Goal: Information Seeking & Learning: Learn about a topic

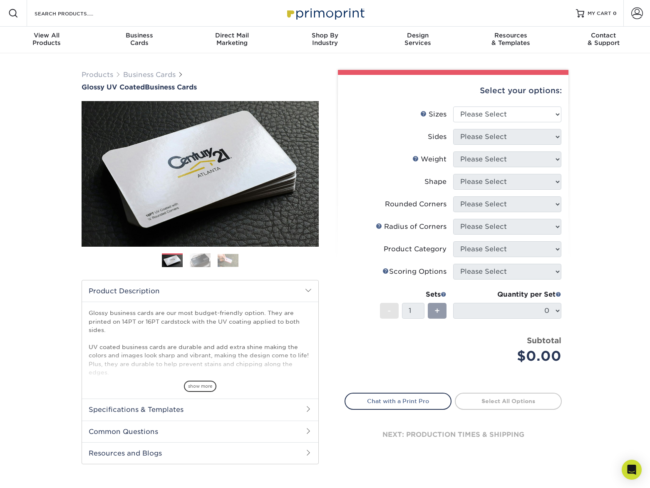
click at [200, 261] on img at bounding box center [200, 260] width 21 height 15
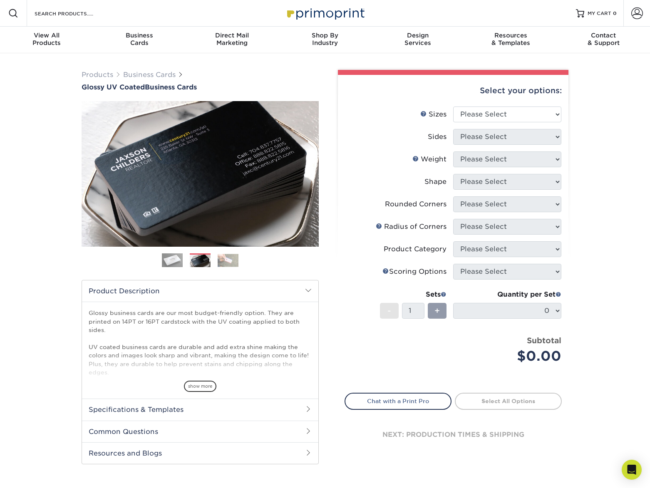
click at [230, 260] on img at bounding box center [228, 260] width 21 height 13
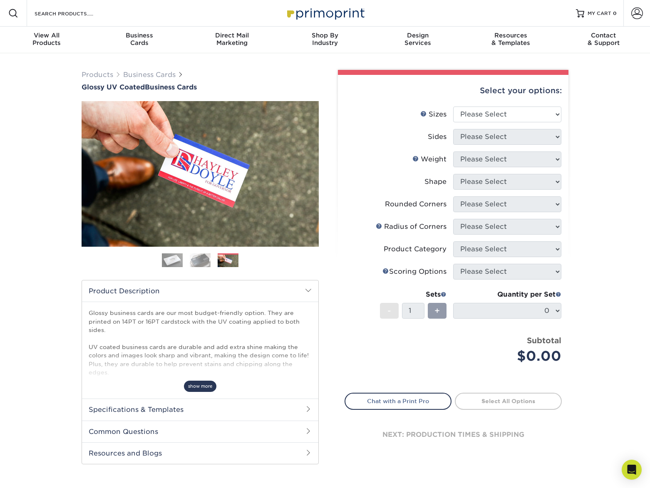
click at [201, 388] on span "show more" at bounding box center [200, 386] width 32 height 11
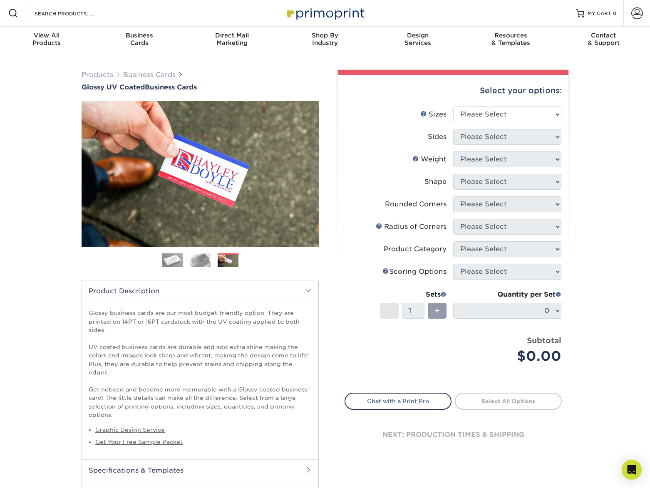
drag, startPoint x: 89, startPoint y: 346, endPoint x: 314, endPoint y: 367, distance: 226.2
click at [314, 367] on div "Glossy business cards are our most budget-friendly option. They are printed on …" at bounding box center [200, 381] width 236 height 158
click at [164, 328] on p "Glossy business cards are our most budget-friendly option. They are printed on …" at bounding box center [200, 364] width 223 height 110
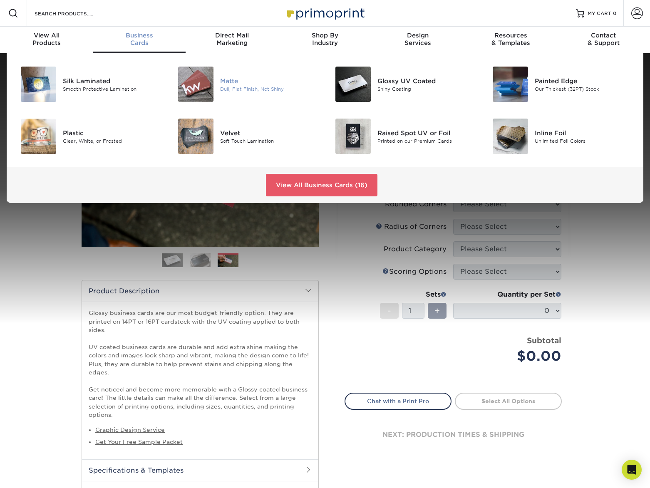
click at [232, 87] on div "Dull, Flat Finish, Not Shiny" at bounding box center [269, 88] width 99 height 7
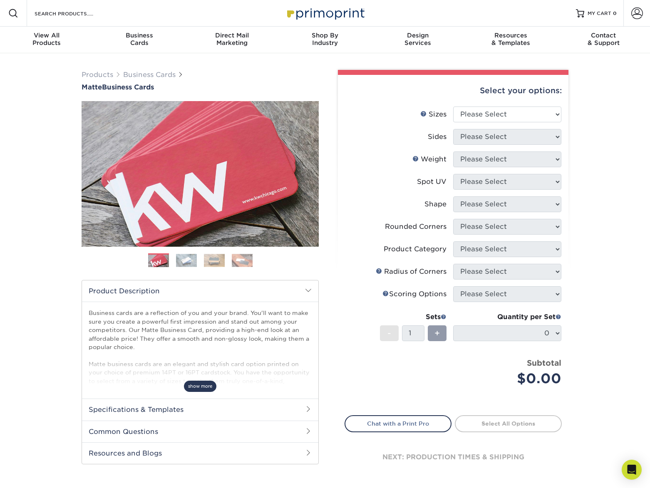
click at [203, 386] on span "show more" at bounding box center [200, 386] width 32 height 11
